Goal: Understand process/instructions

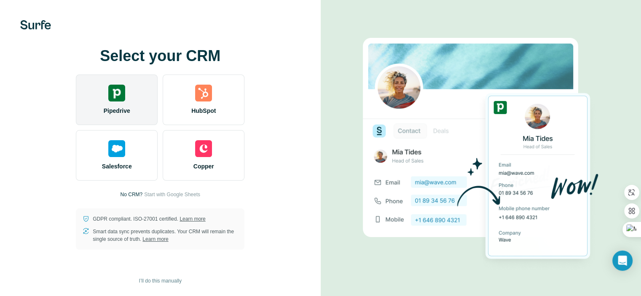
drag, startPoint x: 125, startPoint y: 87, endPoint x: 111, endPoint y: 93, distance: 14.7
click at [111, 93] on img at bounding box center [116, 93] width 17 height 17
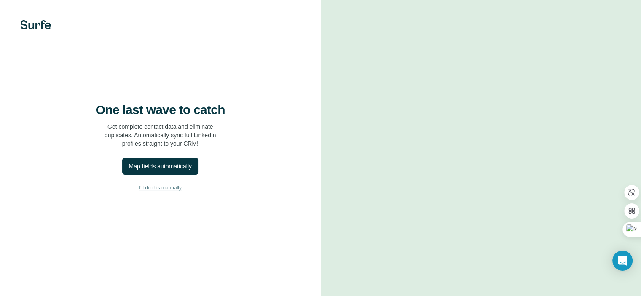
click at [147, 192] on span "I’ll do this manually" at bounding box center [160, 188] width 43 height 8
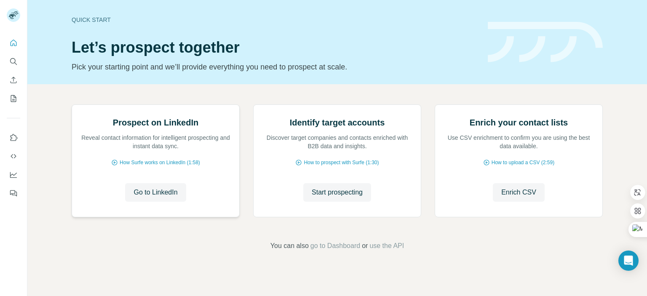
scroll to position [67, 0]
click at [152, 198] on span "Go to LinkedIn" at bounding box center [156, 192] width 44 height 10
click at [13, 44] on icon "Quick start" at bounding box center [13, 43] width 8 height 8
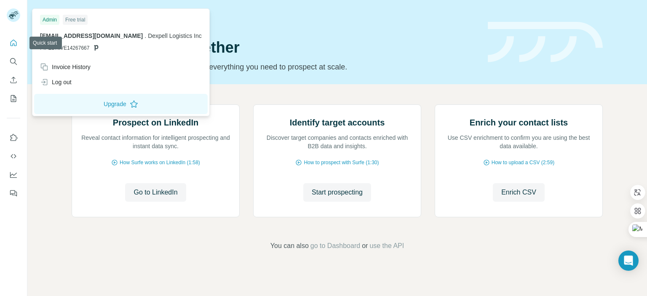
click at [13, 39] on icon "Quick start" at bounding box center [13, 43] width 8 height 8
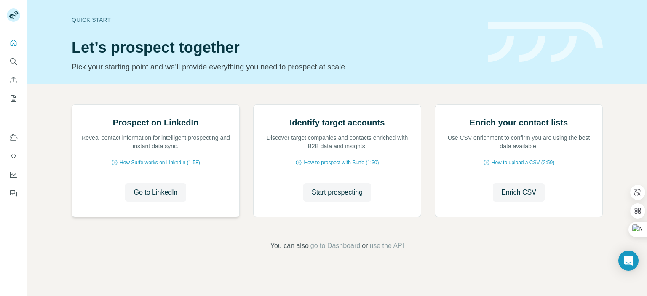
scroll to position [67, 0]
click at [157, 198] on span "Go to LinkedIn" at bounding box center [156, 192] width 44 height 10
